Goal: Information Seeking & Learning: Check status

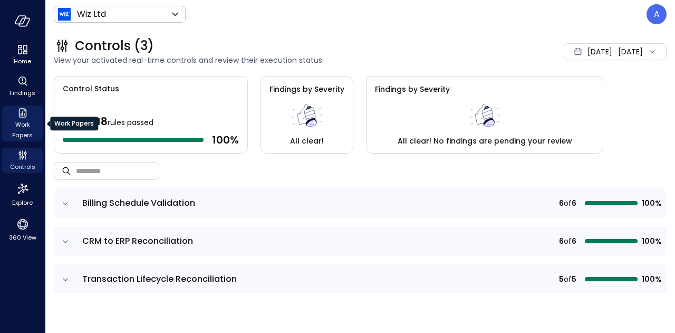
click at [27, 121] on span "Work Papers" at bounding box center [22, 129] width 32 height 21
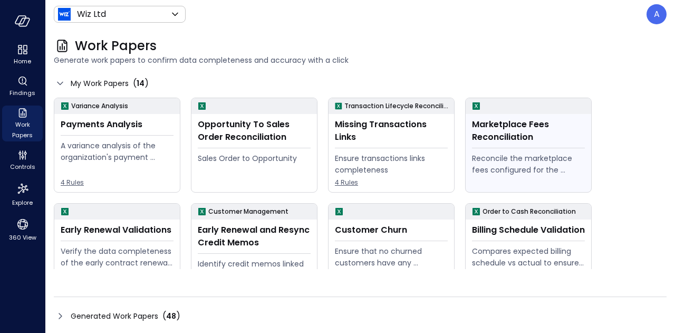
click at [516, 127] on div "Marketplace Fees Reconciliation" at bounding box center [528, 130] width 113 height 25
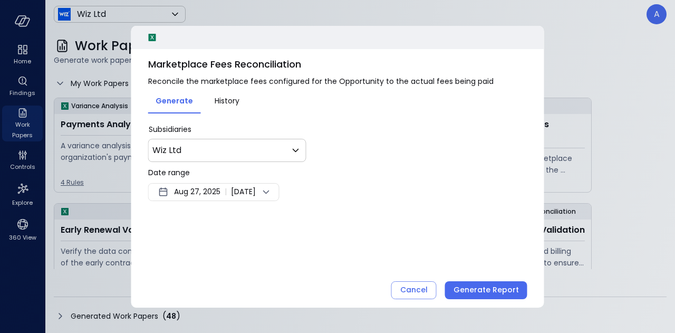
click at [213, 190] on span "Aug 27, 2025" at bounding box center [197, 192] width 46 height 13
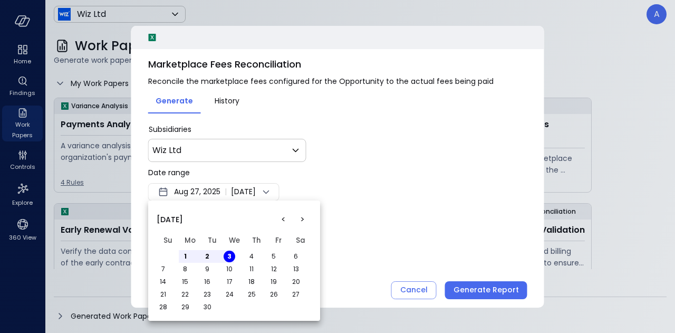
click at [283, 222] on button "<" at bounding box center [283, 219] width 19 height 19
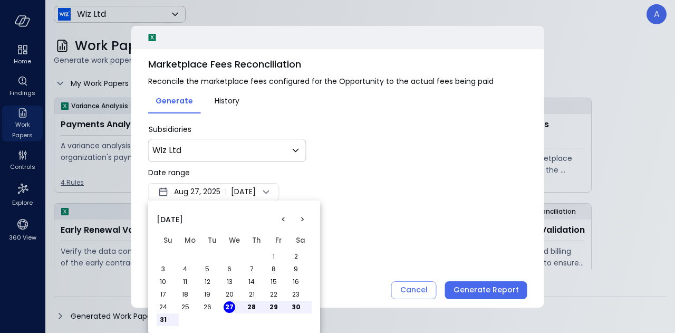
click at [275, 256] on button "1" at bounding box center [274, 257] width 12 height 12
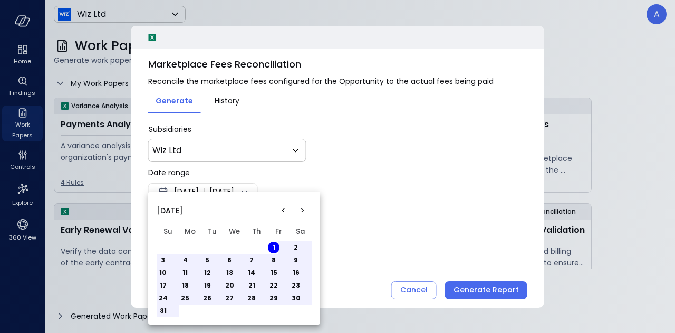
click at [391, 225] on div at bounding box center [337, 166] width 675 height 333
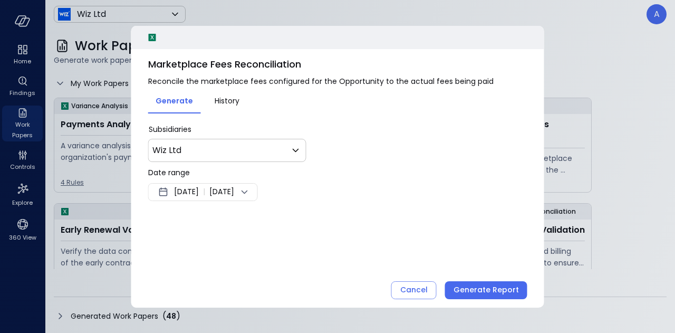
click at [251, 193] on icon at bounding box center [244, 192] width 13 height 13
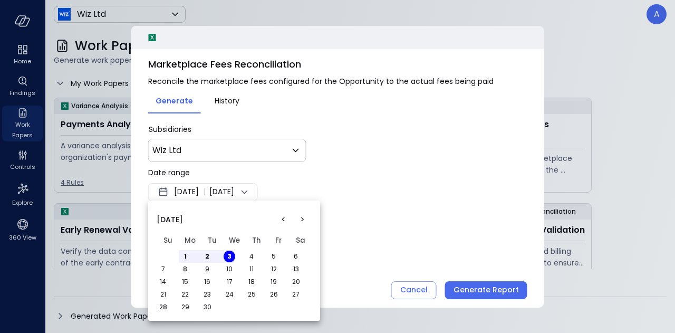
click at [288, 219] on button "<" at bounding box center [283, 219] width 19 height 19
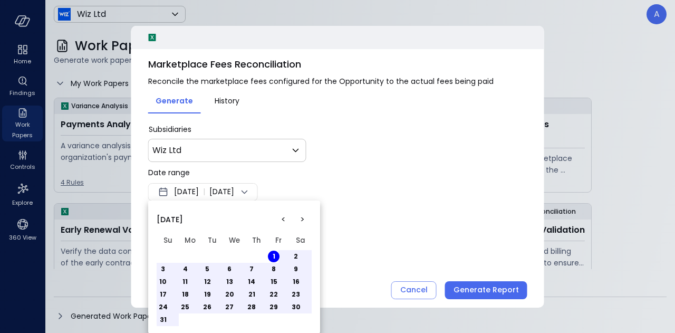
click at [164, 320] on button "31" at bounding box center [163, 320] width 12 height 12
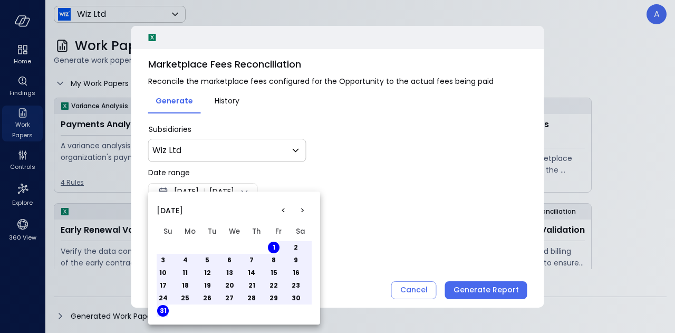
click at [445, 262] on div at bounding box center [337, 166] width 675 height 333
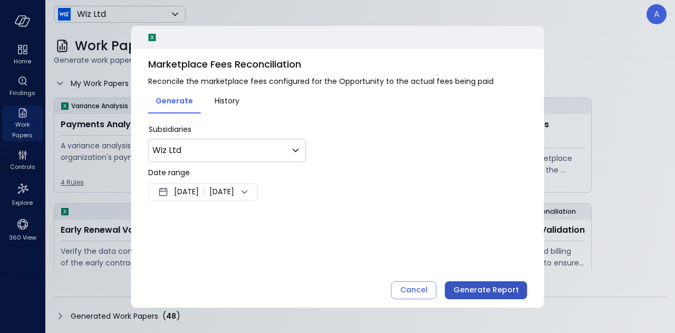
click at [486, 292] on div "Generate Report" at bounding box center [486, 289] width 65 height 13
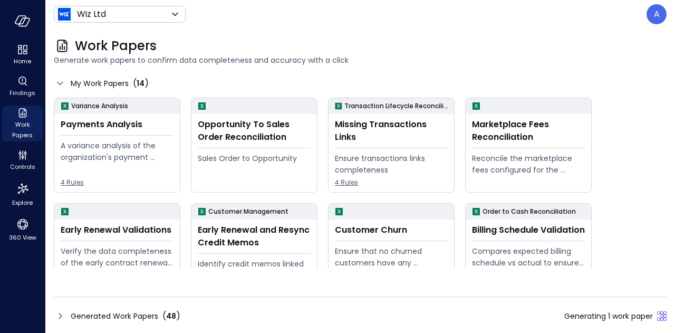
click at [24, 173] on ul "Home Findings Work Papers Controls Explore 360 View" at bounding box center [22, 143] width 41 height 202
click at [28, 100] on ul "Home Findings Work Papers Controls Explore 360 View" at bounding box center [22, 143] width 41 height 202
click at [26, 87] on icon "Findings" at bounding box center [22, 81] width 13 height 13
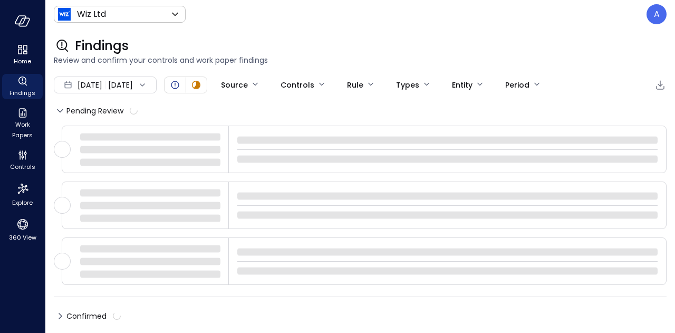
click at [80, 84] on span "[DATE]" at bounding box center [90, 85] width 25 height 12
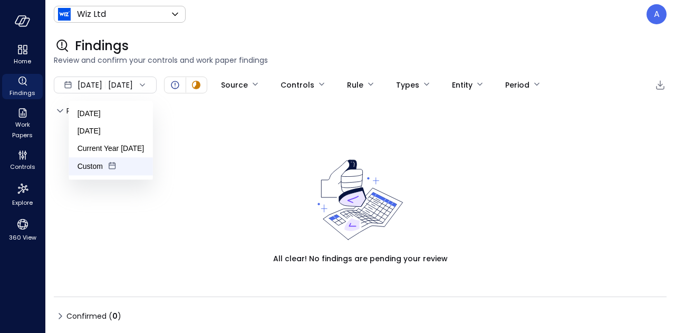
click at [118, 165] on li "Custom" at bounding box center [111, 166] width 84 height 18
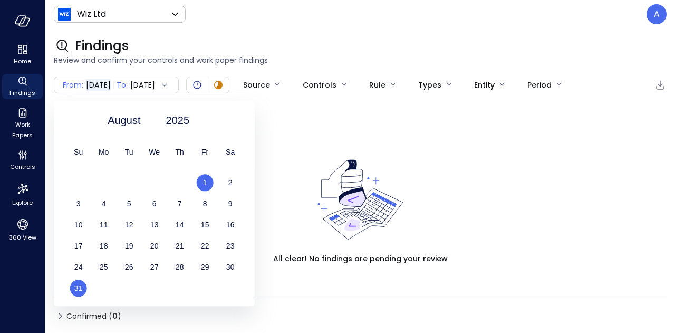
click at [206, 179] on span "1" at bounding box center [205, 182] width 4 height 8
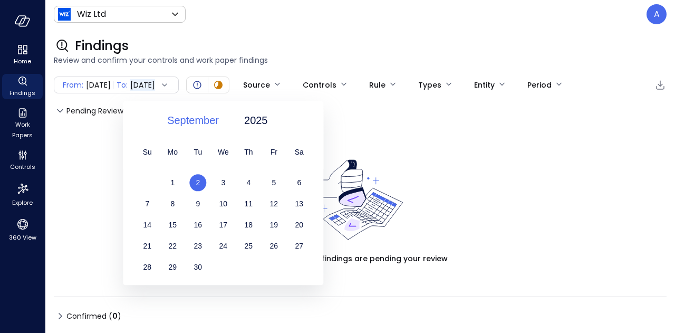
click at [183, 118] on span "September" at bounding box center [193, 120] width 52 height 16
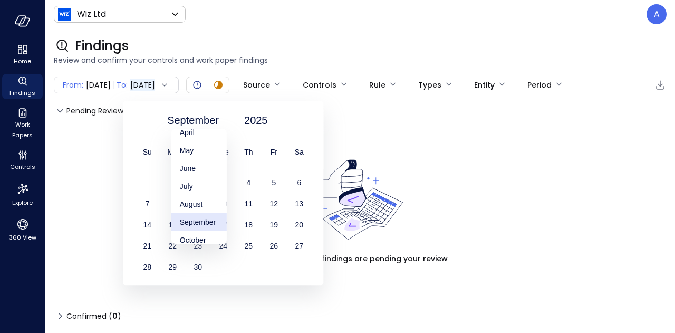
scroll to position [71, 0]
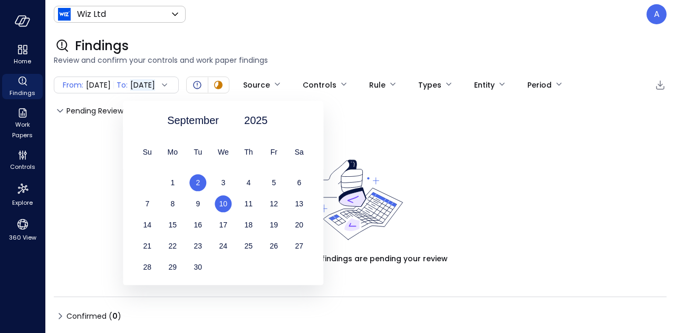
click at [227, 200] on div "10" at bounding box center [222, 203] width 25 height 17
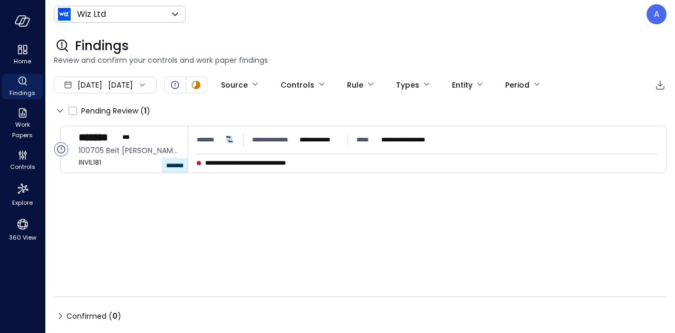
click at [148, 87] on icon at bounding box center [142, 85] width 11 height 11
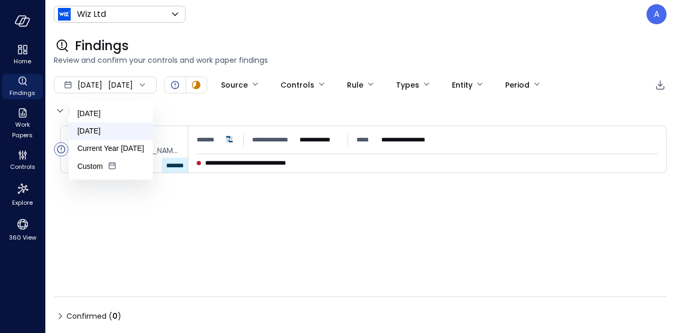
click at [113, 131] on li "[DATE]" at bounding box center [111, 130] width 84 height 17
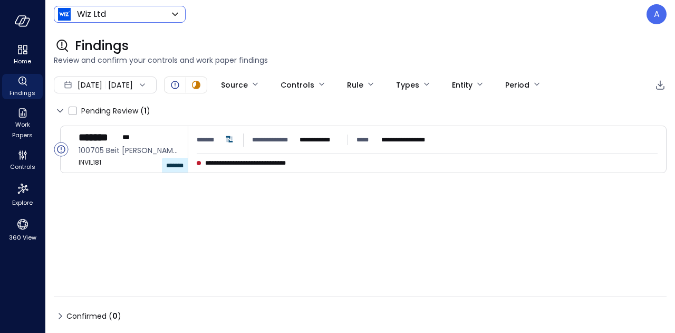
click at [147, 15] on body "**********" at bounding box center [337, 166] width 675 height 333
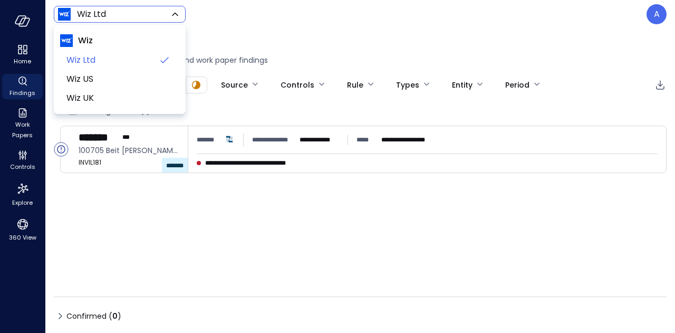
click at [115, 41] on span "Wiz" at bounding box center [119, 40] width 119 height 19
click at [82, 40] on span "Wiz" at bounding box center [85, 40] width 15 height 13
click at [63, 42] on img at bounding box center [66, 40] width 13 height 13
click at [71, 46] on img at bounding box center [66, 40] width 13 height 13
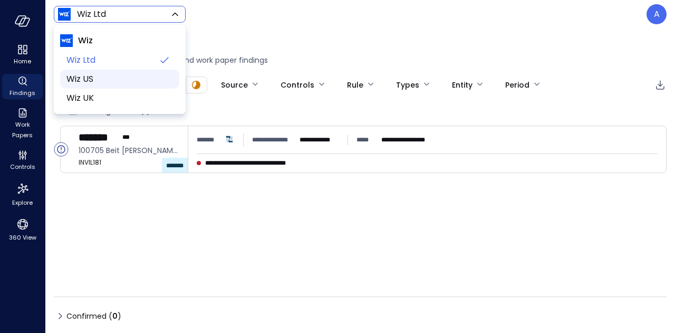
click at [71, 78] on span "Wiz US" at bounding box center [118, 79] width 104 height 13
type input "******"
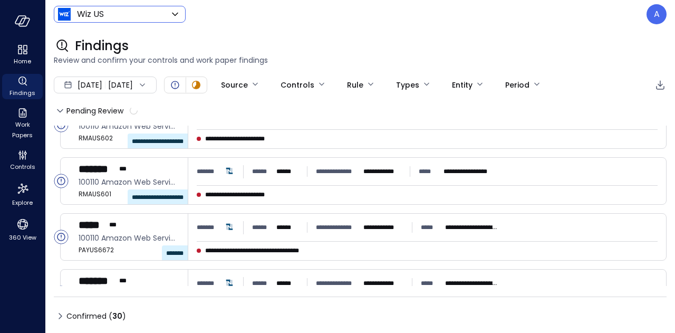
scroll to position [139, 0]
